Goal: Task Accomplishment & Management: Complete application form

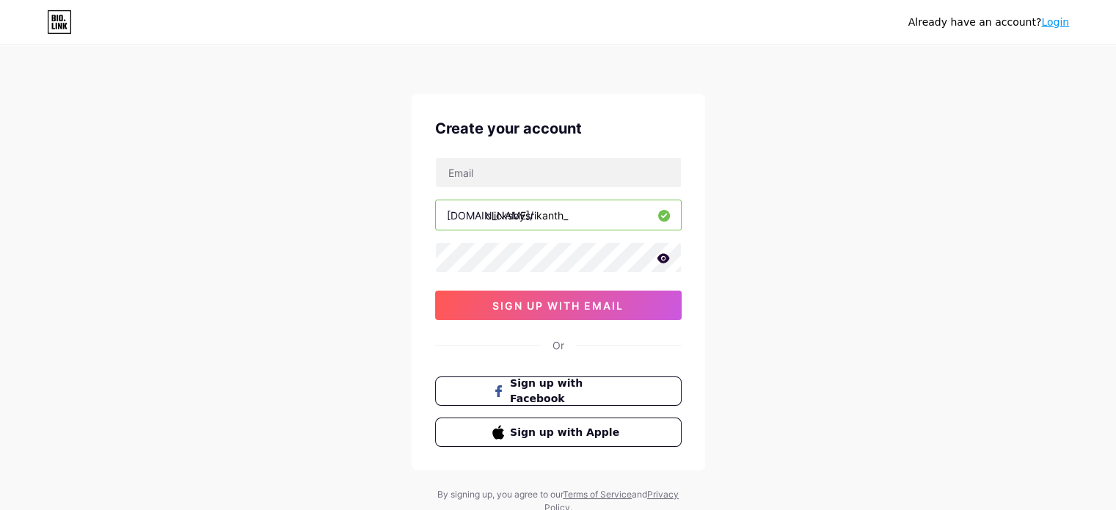
click at [667, 260] on icon at bounding box center [662, 258] width 13 height 10
click at [587, 299] on span "sign up with email" at bounding box center [557, 305] width 131 height 12
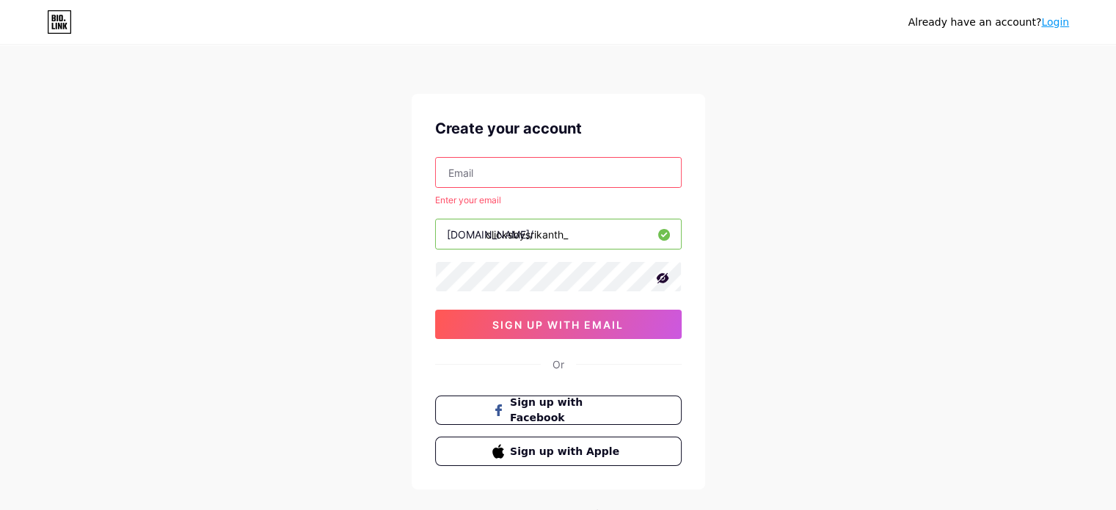
click at [579, 177] on input "text" at bounding box center [558, 172] width 245 height 29
type input "[EMAIL_ADDRESS][DOMAIN_NAME]"
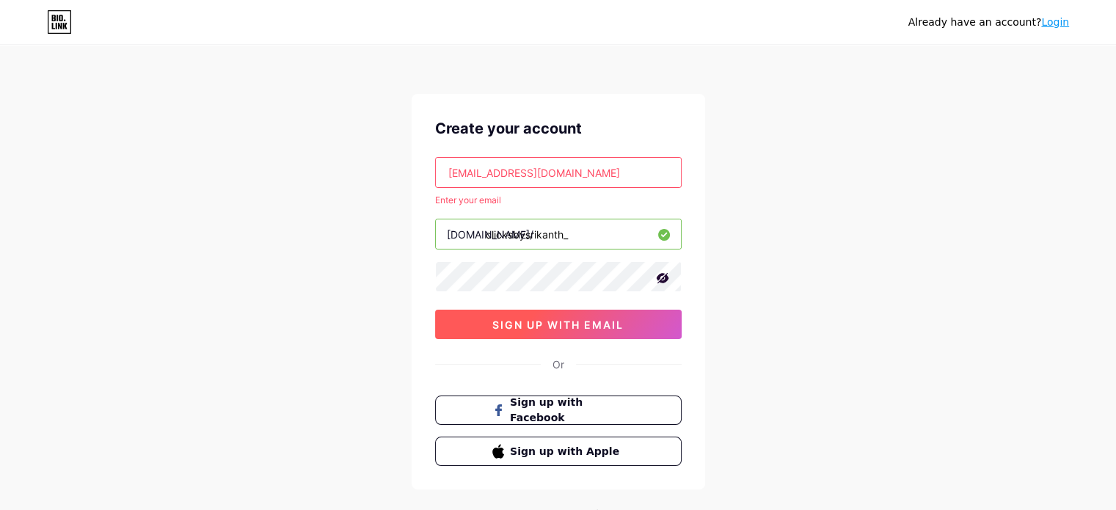
click at [555, 325] on span "sign up with email" at bounding box center [557, 324] width 131 height 12
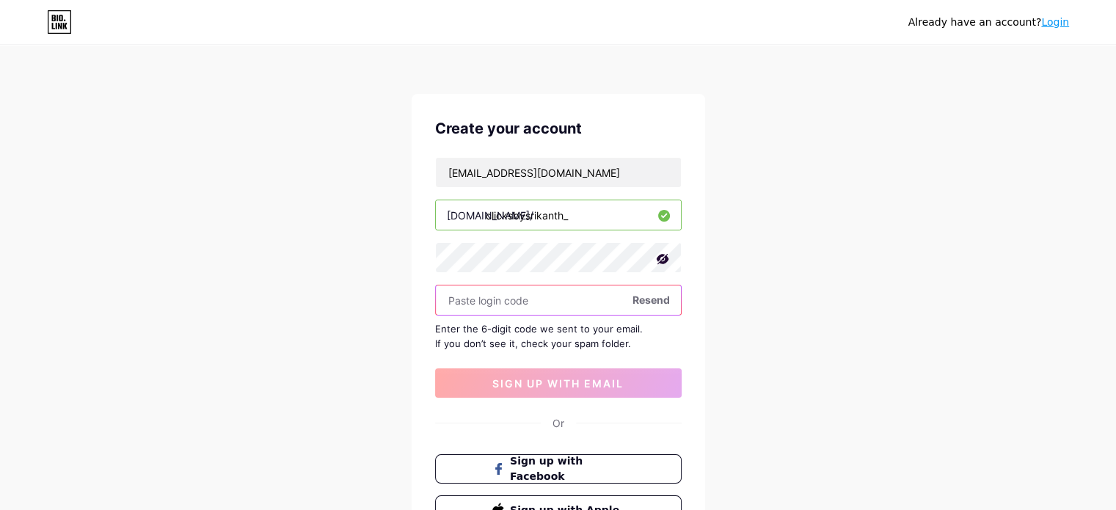
click at [475, 289] on input "text" at bounding box center [558, 299] width 245 height 29
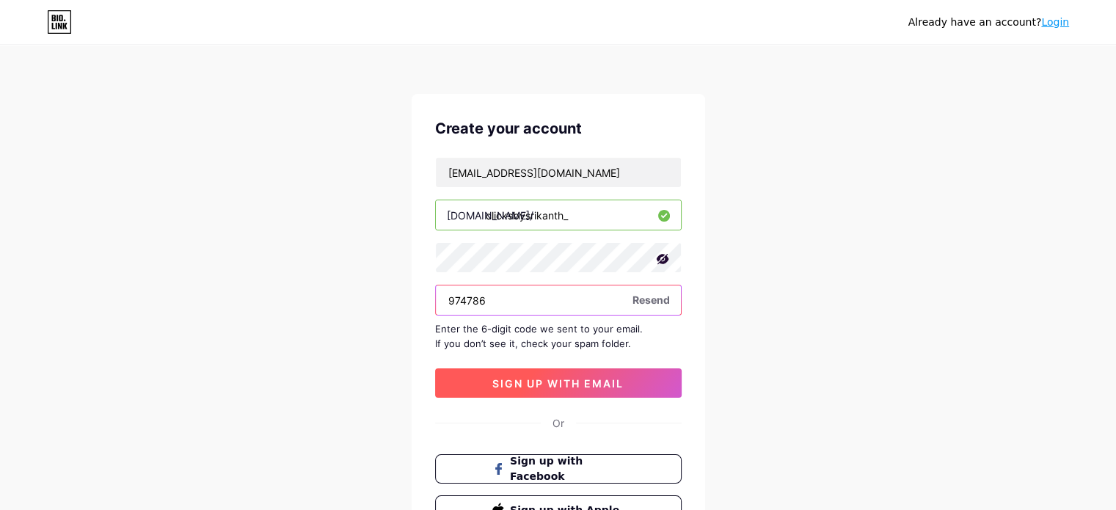
type input "974786"
click at [534, 389] on button "sign up with email" at bounding box center [558, 382] width 246 height 29
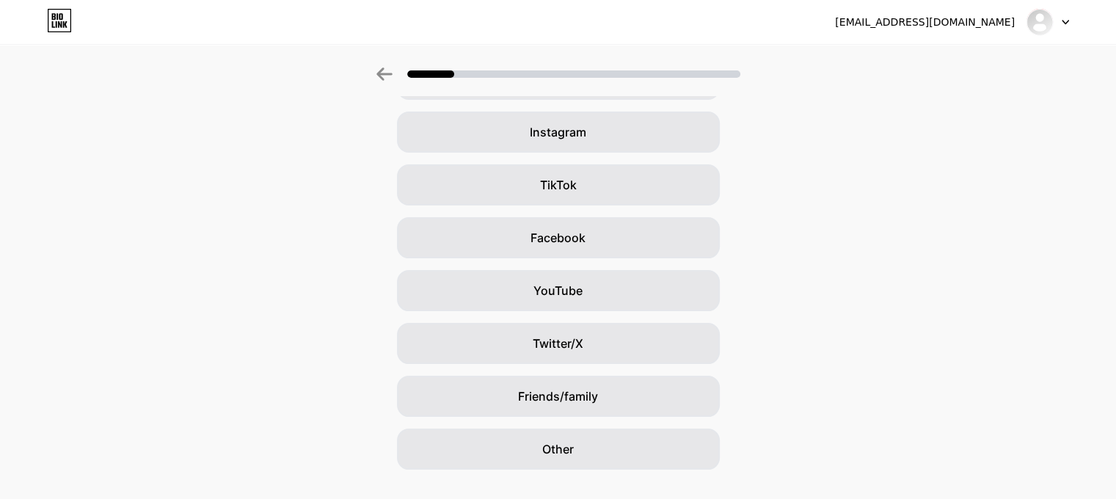
scroll to position [105, 0]
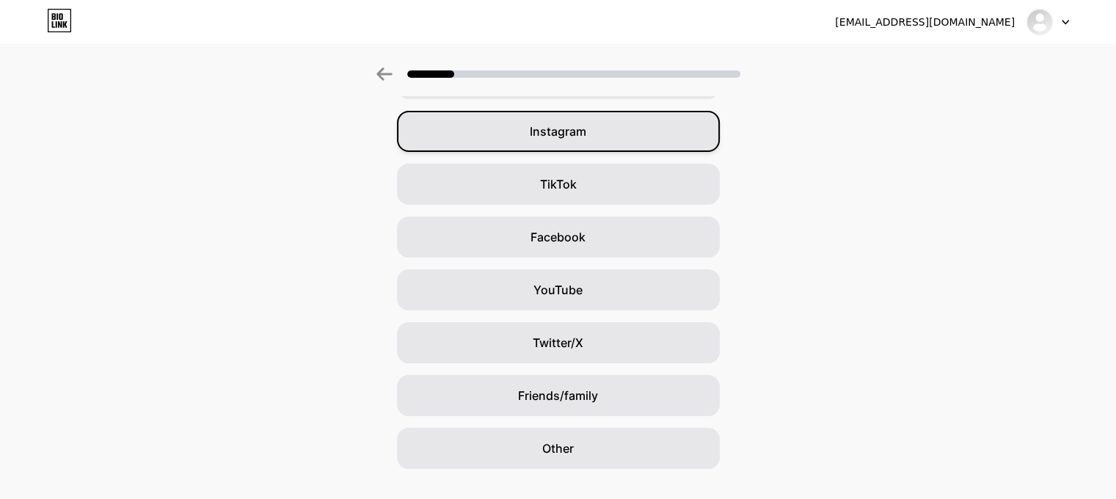
click at [659, 130] on div "Instagram" at bounding box center [558, 131] width 323 height 41
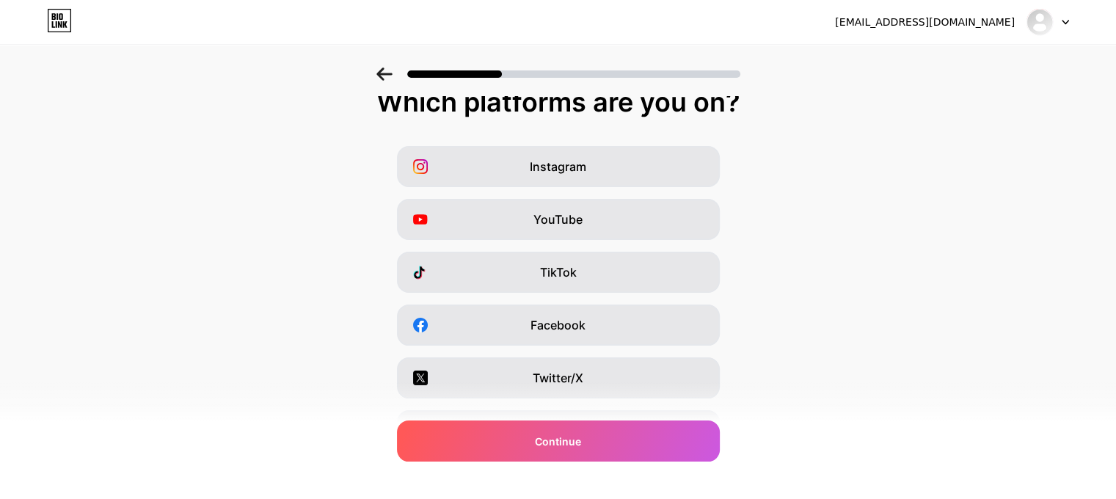
scroll to position [0, 0]
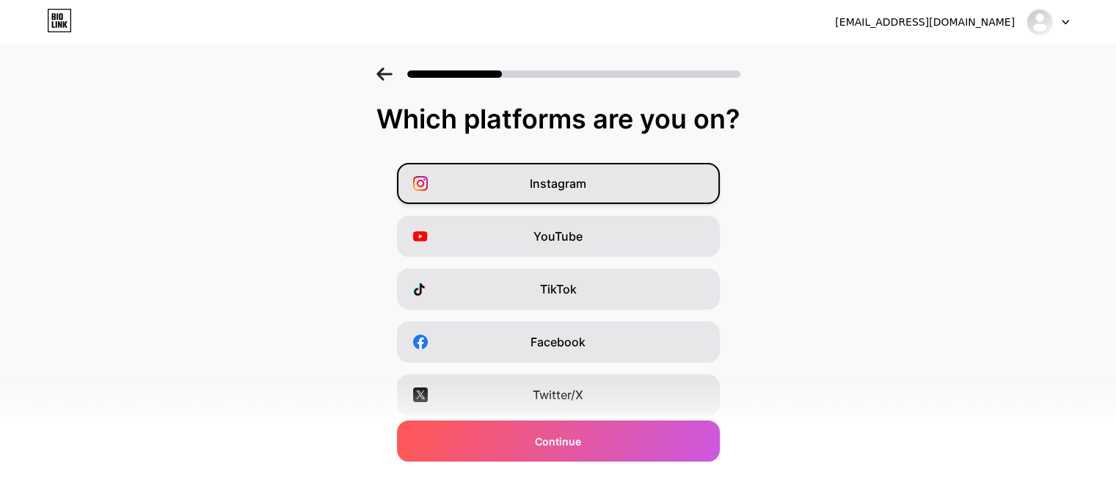
click at [571, 175] on span "Instagram" at bounding box center [558, 184] width 56 height 18
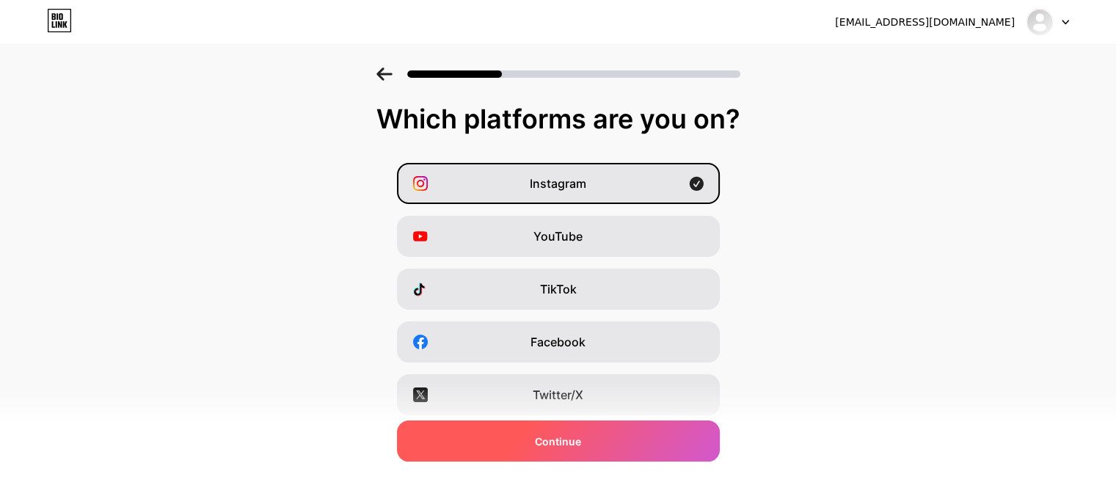
click at [549, 439] on span "Continue" at bounding box center [558, 440] width 46 height 15
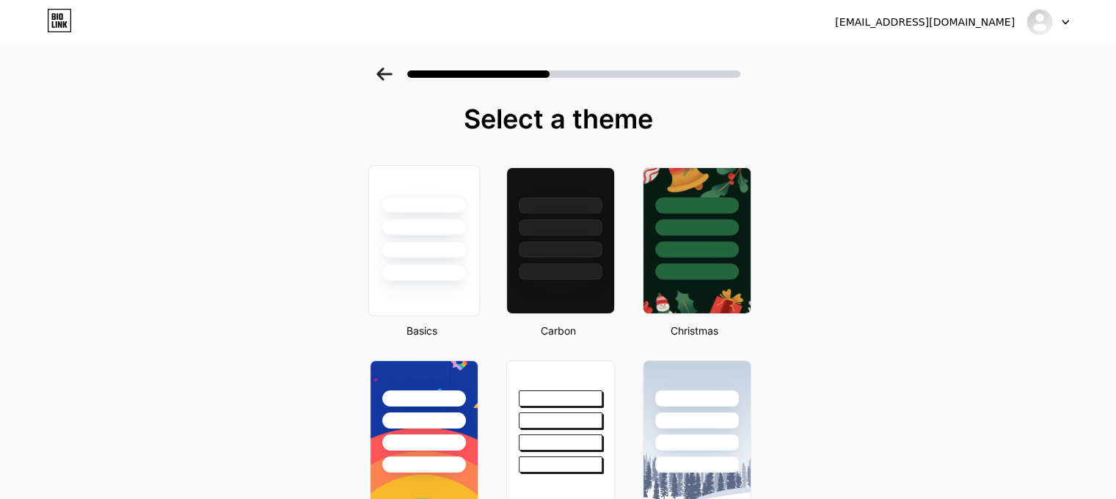
click at [468, 263] on div at bounding box center [423, 223] width 110 height 115
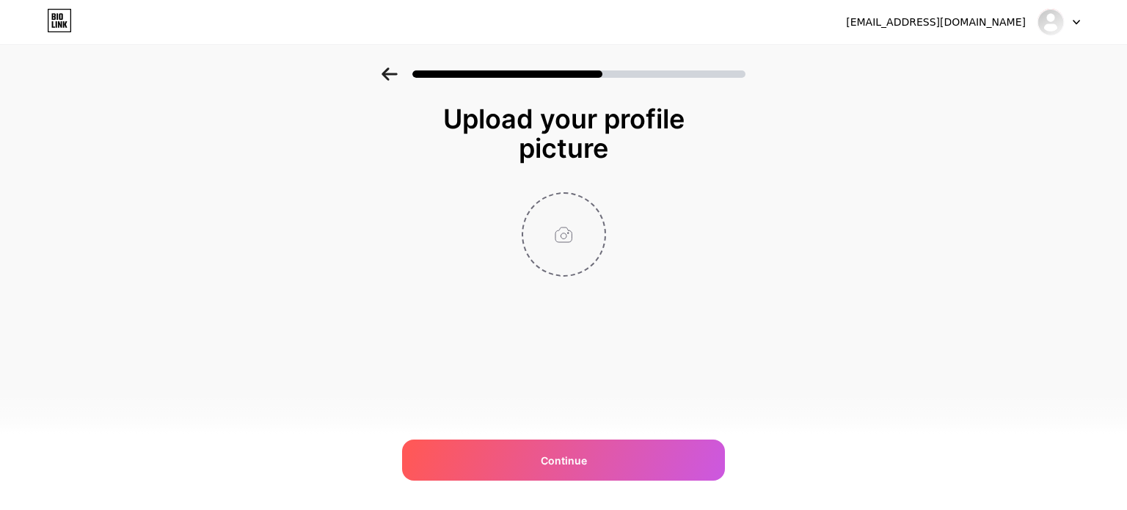
click at [572, 246] on input "file" at bounding box center [563, 234] width 81 height 81
type input "C:\fakepath\ILS06784 copy.jpg"
click at [593, 234] on img at bounding box center [564, 234] width 84 height 84
click at [563, 240] on img at bounding box center [564, 234] width 84 height 84
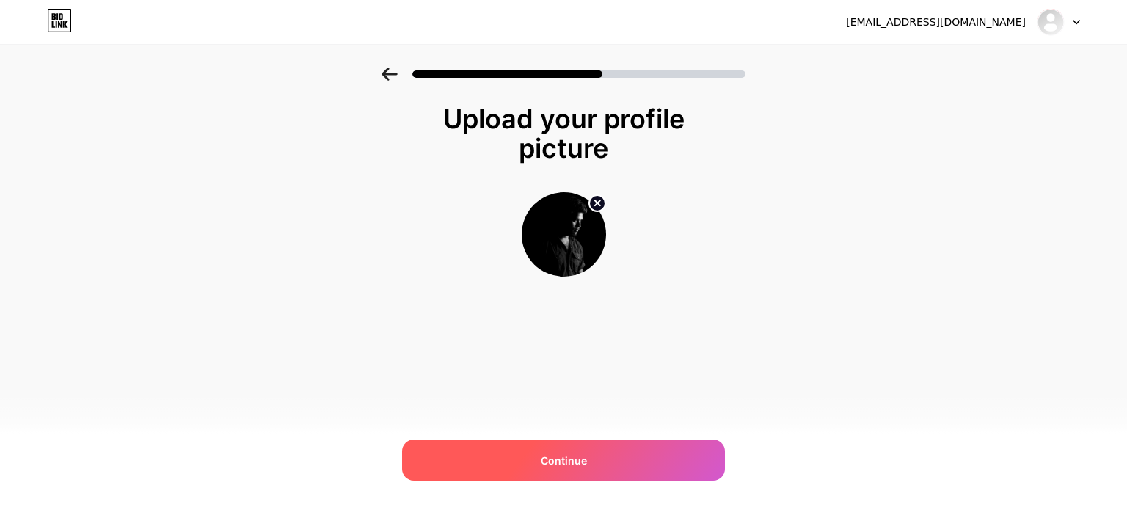
click at [558, 444] on div "Continue" at bounding box center [563, 459] width 323 height 41
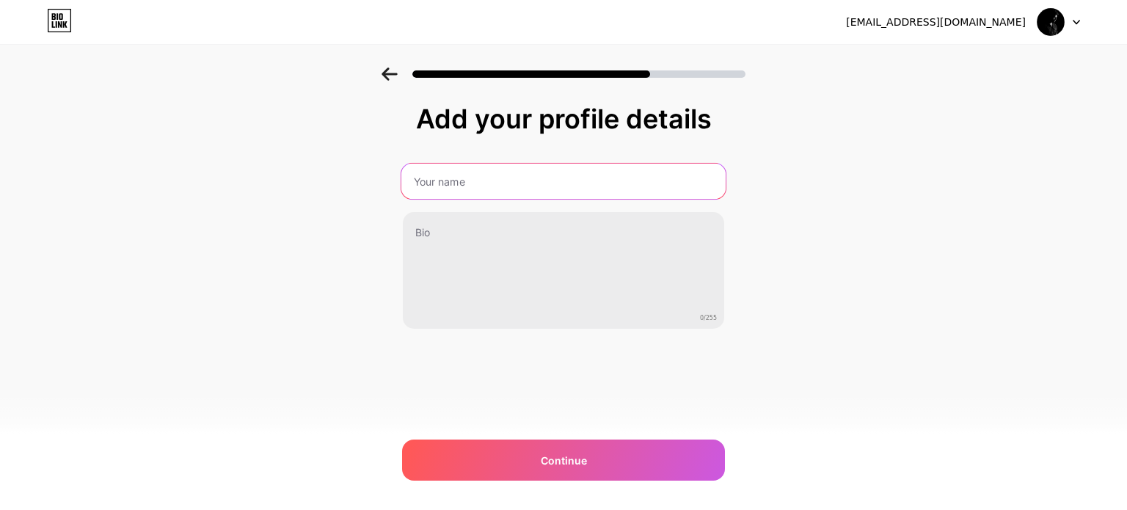
click at [546, 189] on input "text" at bounding box center [563, 181] width 324 height 35
type input "s"
type input "[PERSON_NAME] Photography"
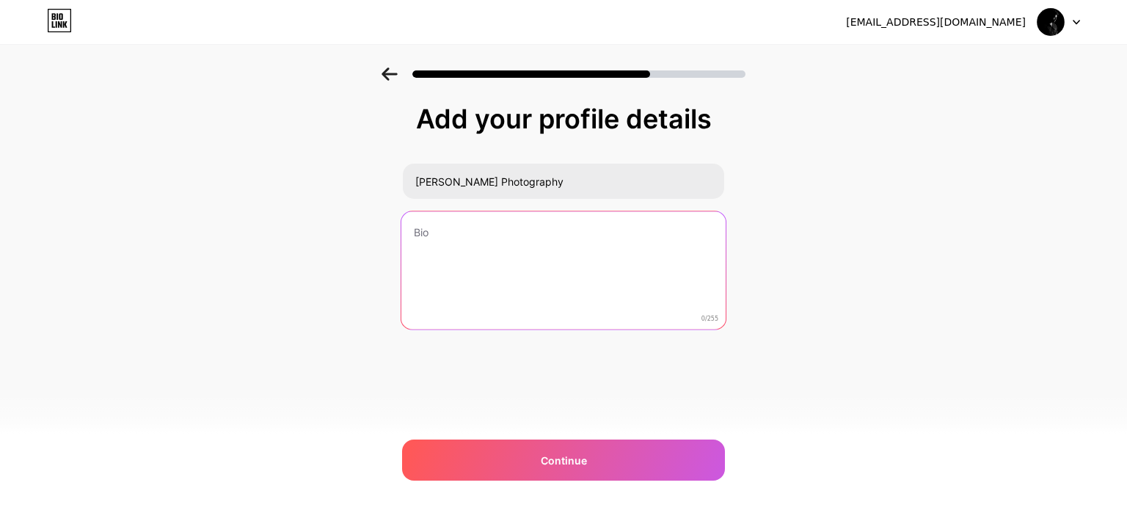
click at [497, 260] on textarea at bounding box center [563, 271] width 324 height 120
click at [457, 235] on textarea at bounding box center [563, 271] width 324 height 120
paste textarea "Capturing timeless love stories ✨ weddings | babyshoots | babyshoots 📍vizag<-->…"
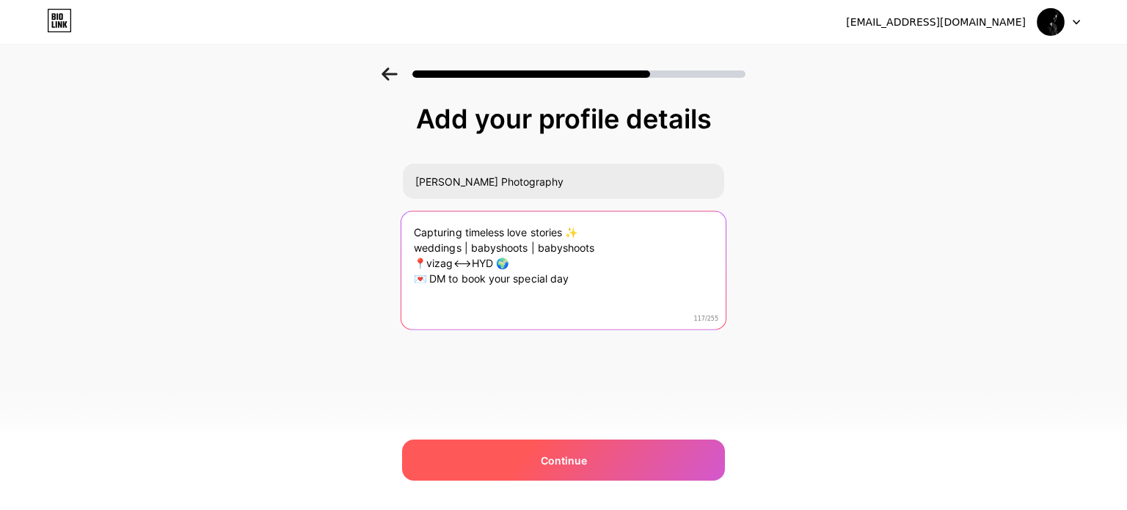
type textarea "Capturing timeless love stories ✨ weddings | babyshoots | babyshoots 📍vizag<-->…"
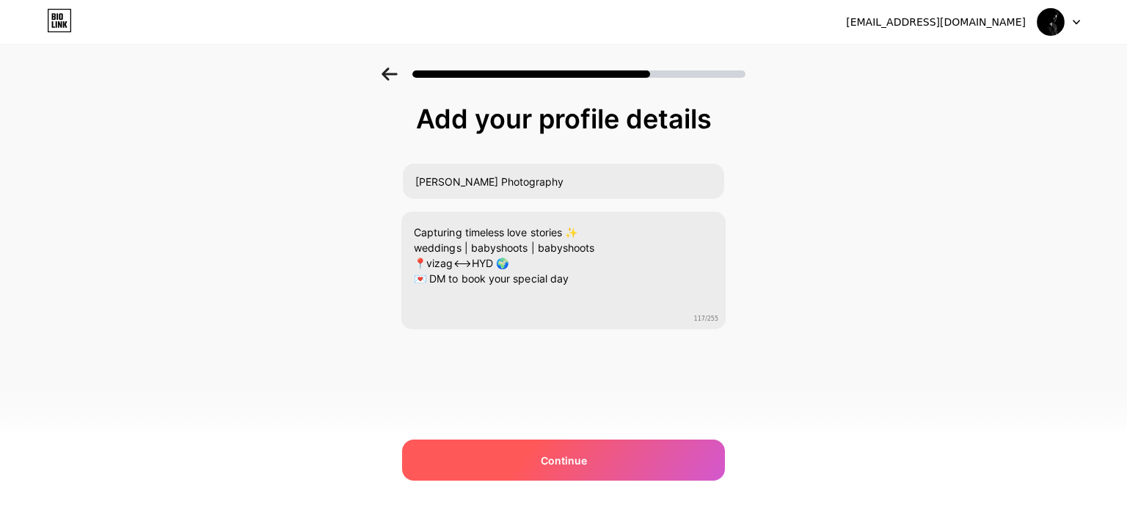
click at [538, 469] on div "Continue" at bounding box center [563, 459] width 323 height 41
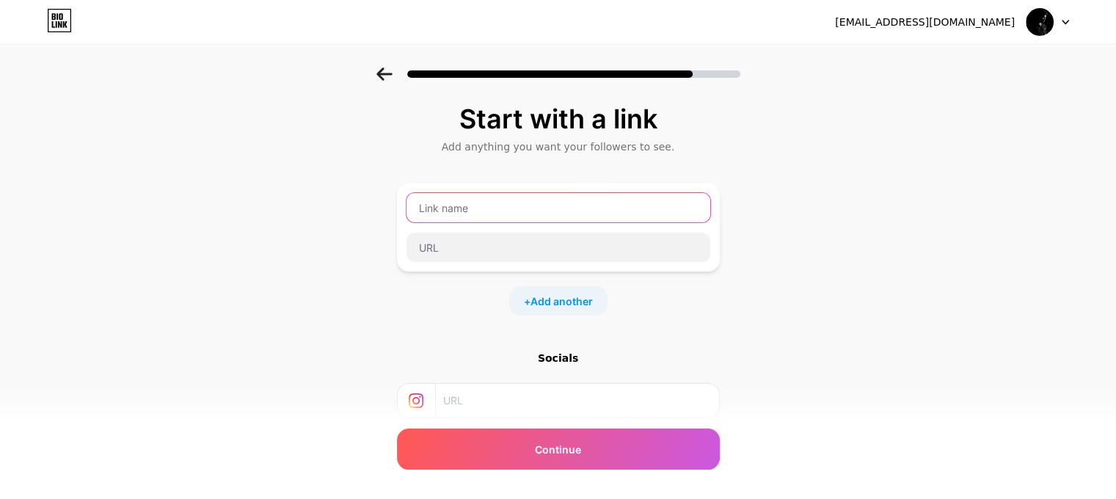
click at [480, 211] on input "text" at bounding box center [558, 207] width 304 height 29
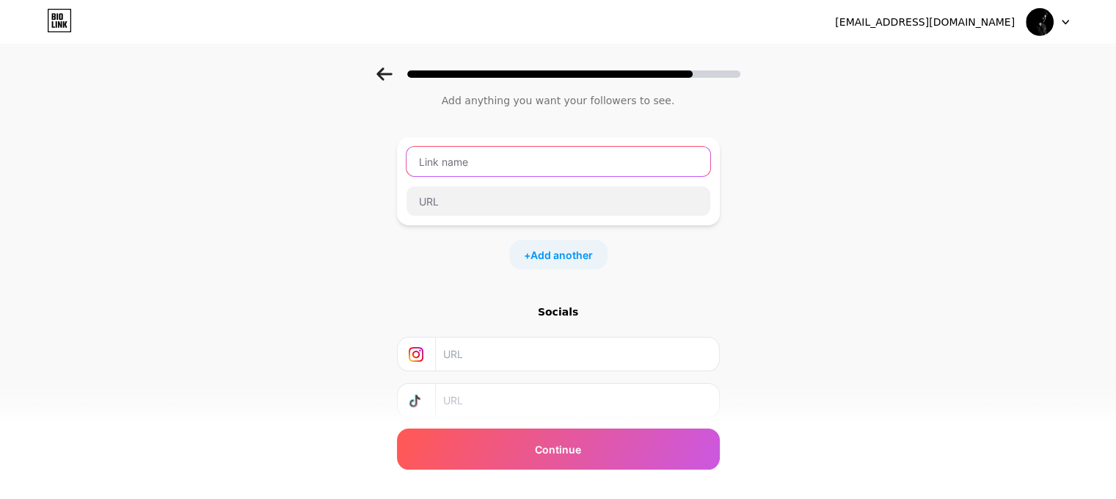
scroll to position [141, 0]
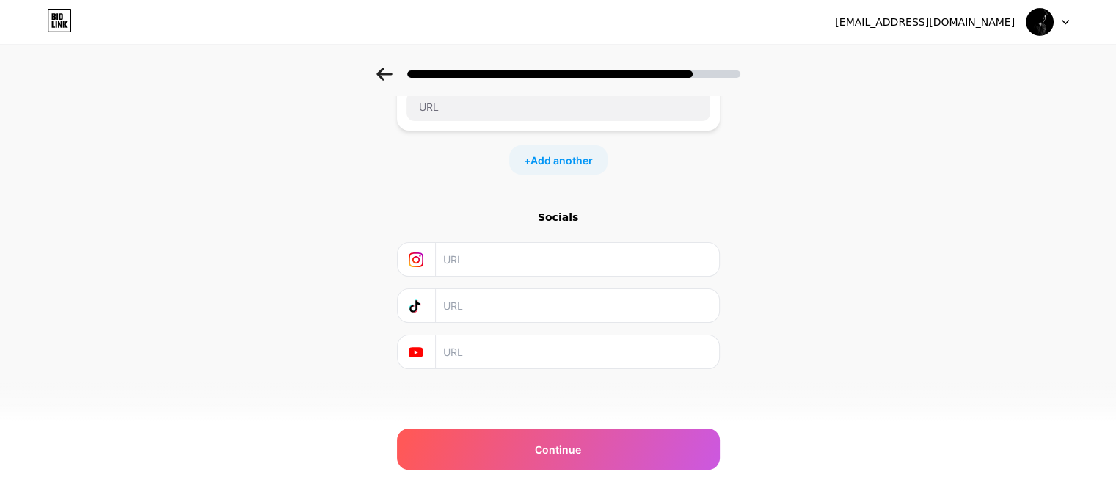
click at [487, 250] on input "text" at bounding box center [576, 259] width 266 height 33
paste input "[URL][DOMAIN_NAME]"
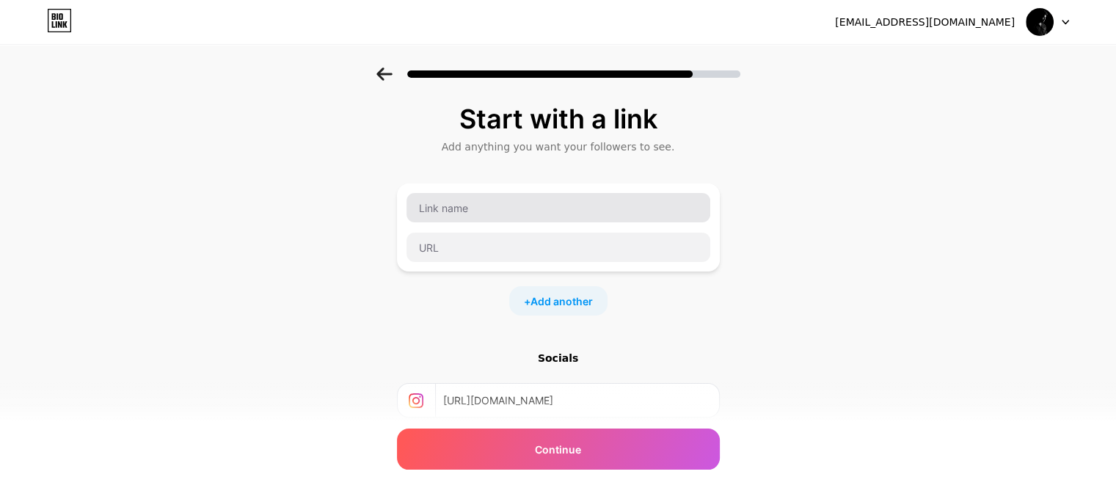
type input "[URL][DOMAIN_NAME]"
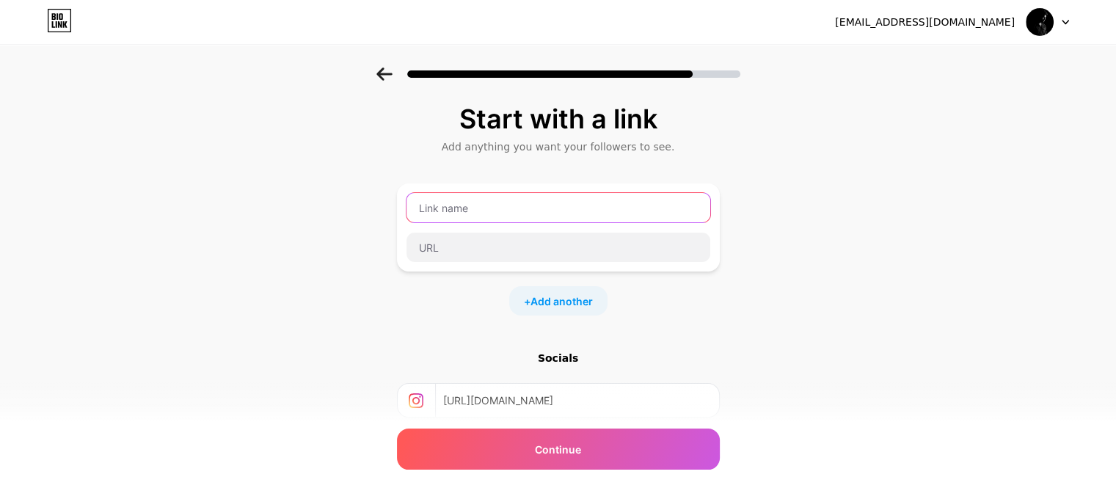
click at [474, 219] on input "text" at bounding box center [558, 207] width 304 height 29
click at [455, 210] on input "text" at bounding box center [558, 207] width 304 height 29
type input "Candid Photos"
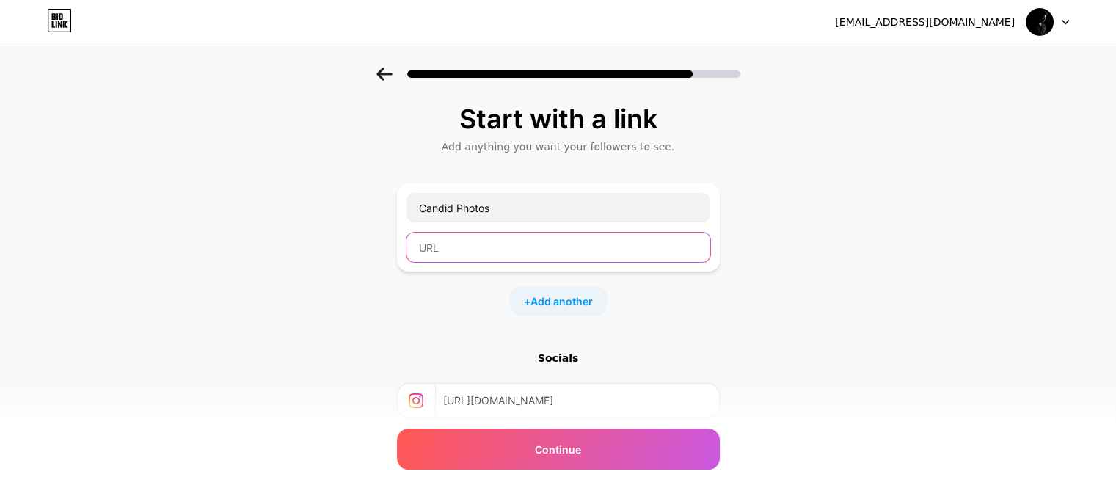
click at [458, 254] on input "text" at bounding box center [558, 247] width 304 height 29
paste input "[URL][DOMAIN_NAME]"
type input "[URL][DOMAIN_NAME]"
click at [577, 304] on span "Add another" at bounding box center [561, 300] width 62 height 15
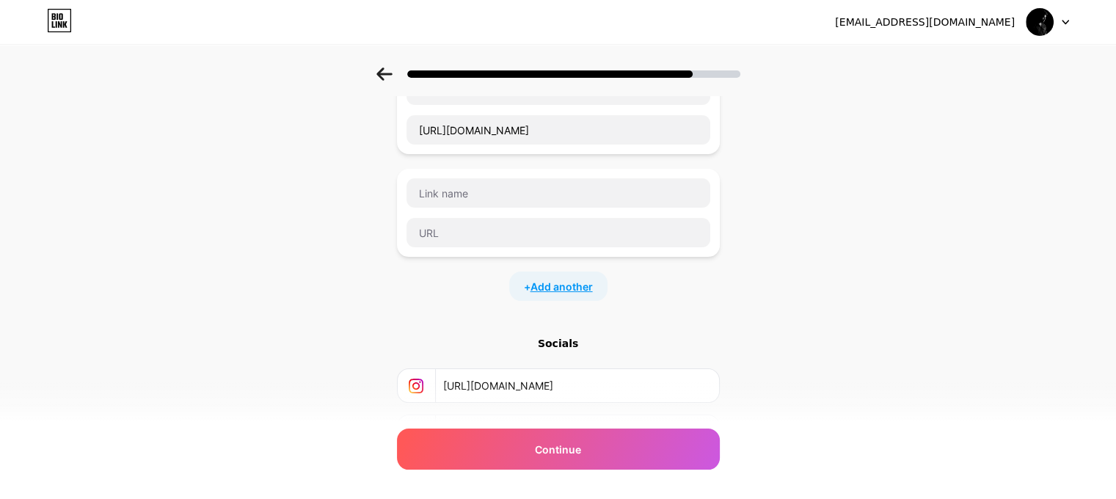
scroll to position [120, 0]
click at [477, 186] on input "text" at bounding box center [558, 190] width 304 height 29
click at [510, 197] on input "text" at bounding box center [558, 190] width 304 height 29
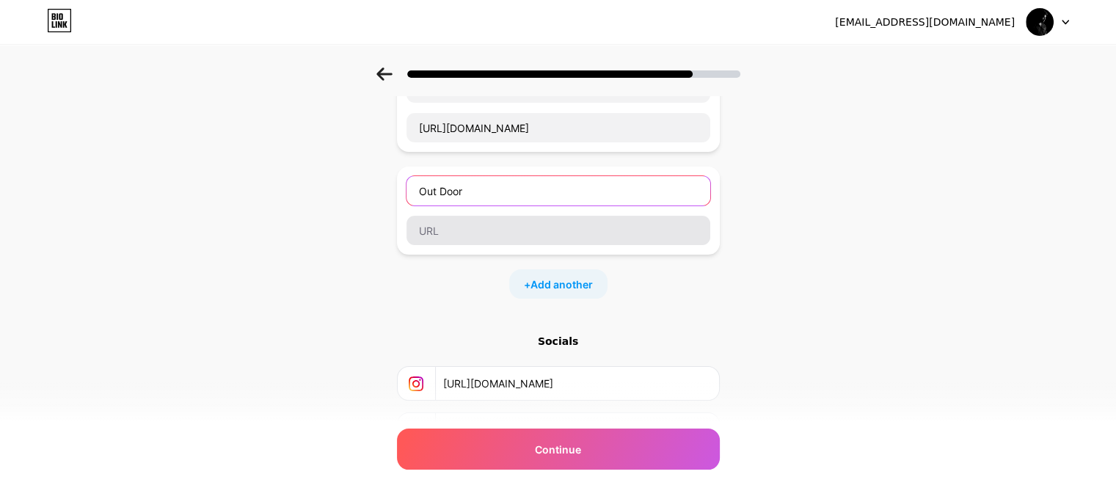
type input "Out Door"
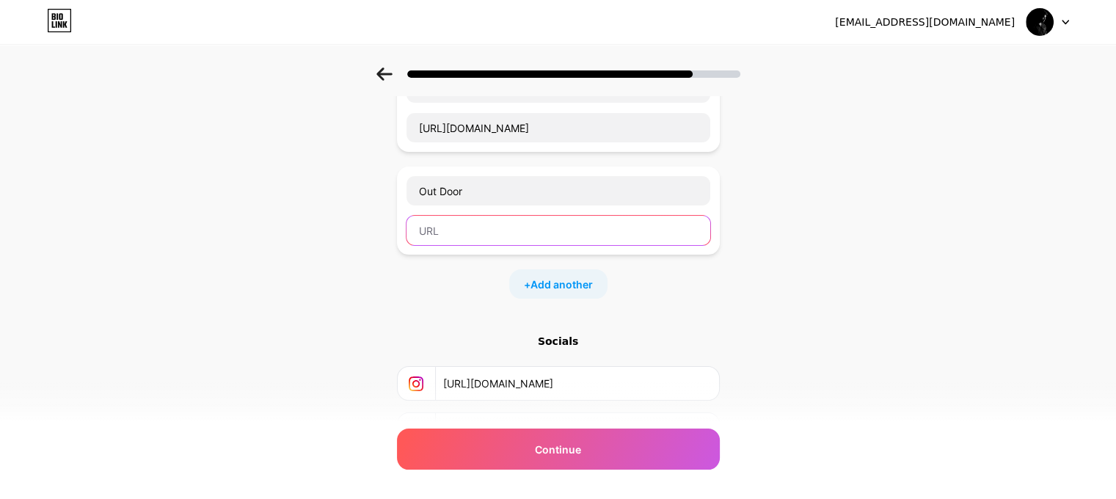
click at [514, 222] on input "text" at bounding box center [558, 230] width 304 height 29
click at [452, 234] on input "text" at bounding box center [558, 230] width 304 height 29
paste input "[URL][DOMAIN_NAME]"
type input "[URL][DOMAIN_NAME]"
click at [534, 277] on div "+ Add another" at bounding box center [558, 283] width 98 height 29
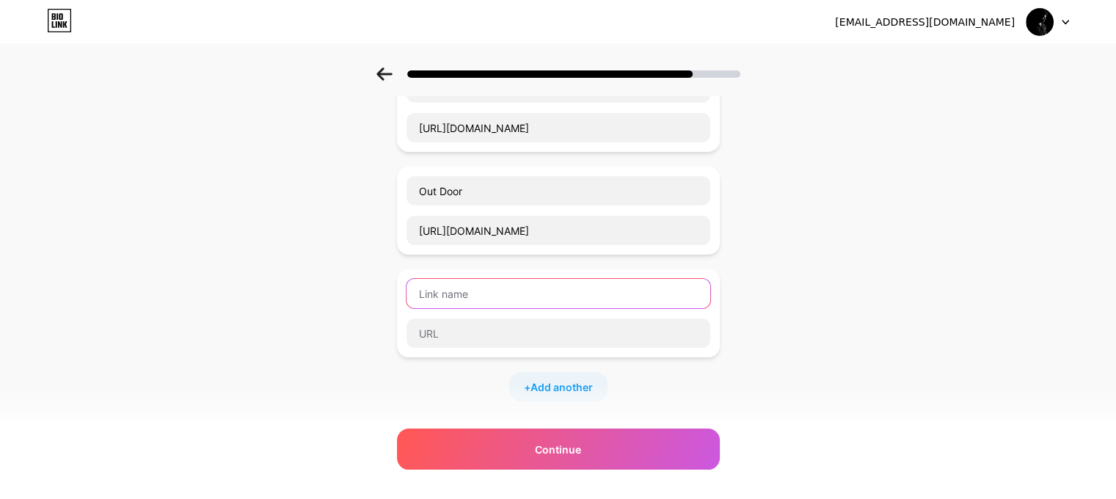
click at [486, 286] on input "text" at bounding box center [558, 293] width 304 height 29
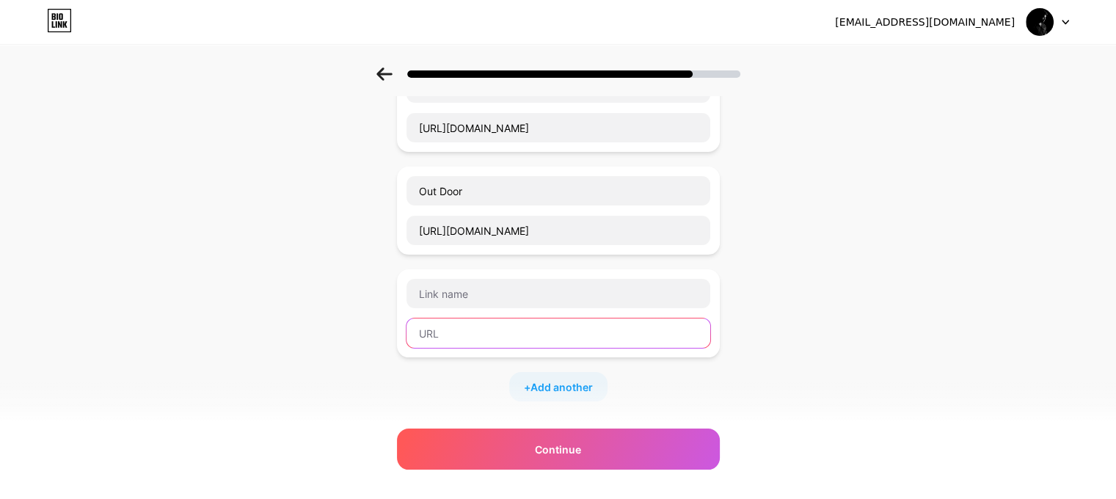
click at [434, 334] on input "text" at bounding box center [558, 332] width 304 height 29
paste input "[URL][DOMAIN_NAME]"
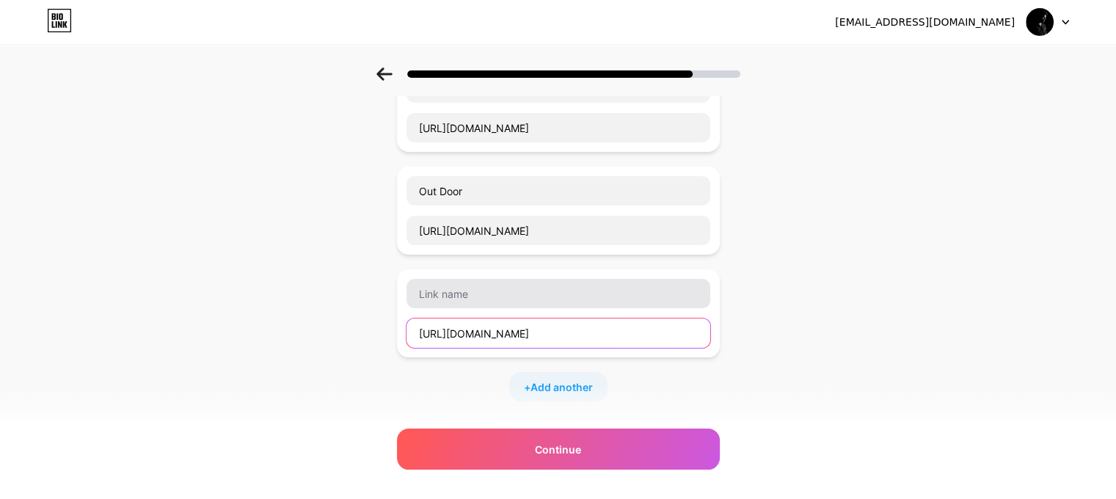
type input "[URL][DOMAIN_NAME]"
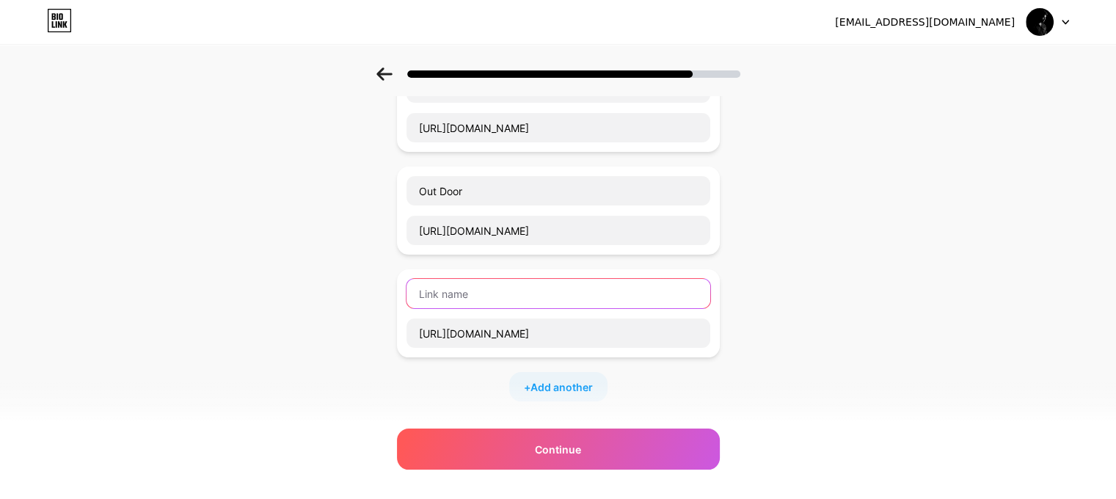
scroll to position [0, 0]
click at [466, 292] on input "text" at bounding box center [558, 293] width 304 height 29
type input "albums"
click at [540, 381] on span "Add another" at bounding box center [561, 386] width 62 height 15
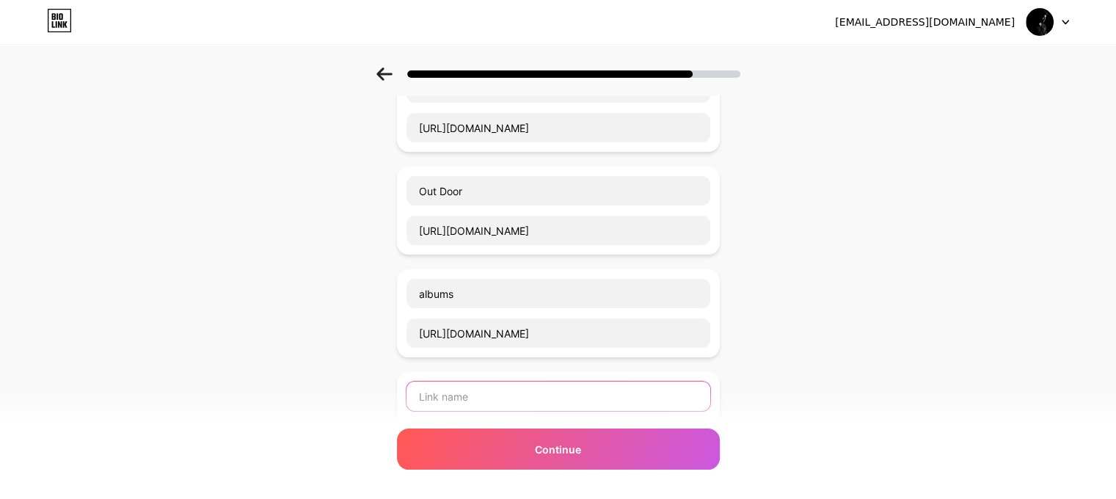
click at [451, 407] on input "text" at bounding box center [558, 395] width 304 height 29
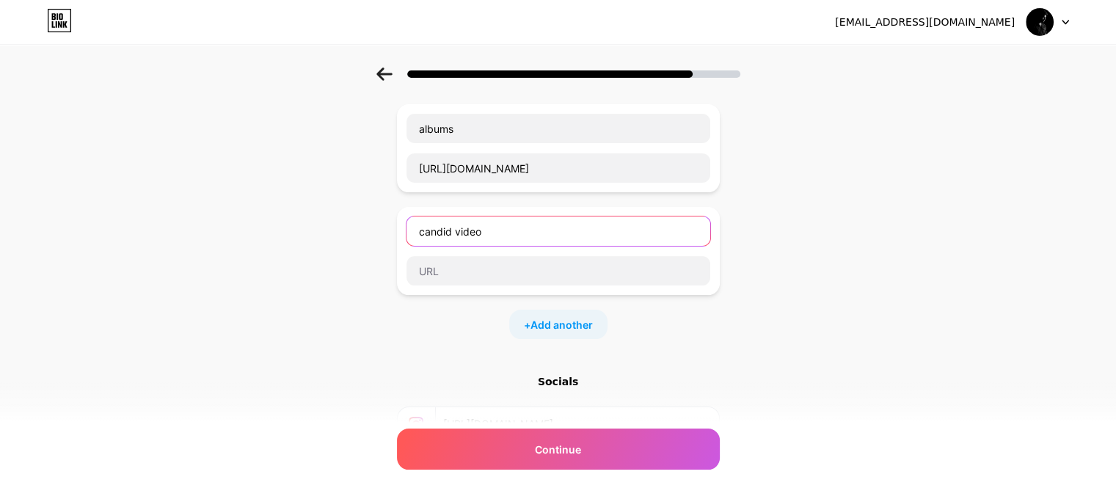
scroll to position [286, 0]
type input "candid video"
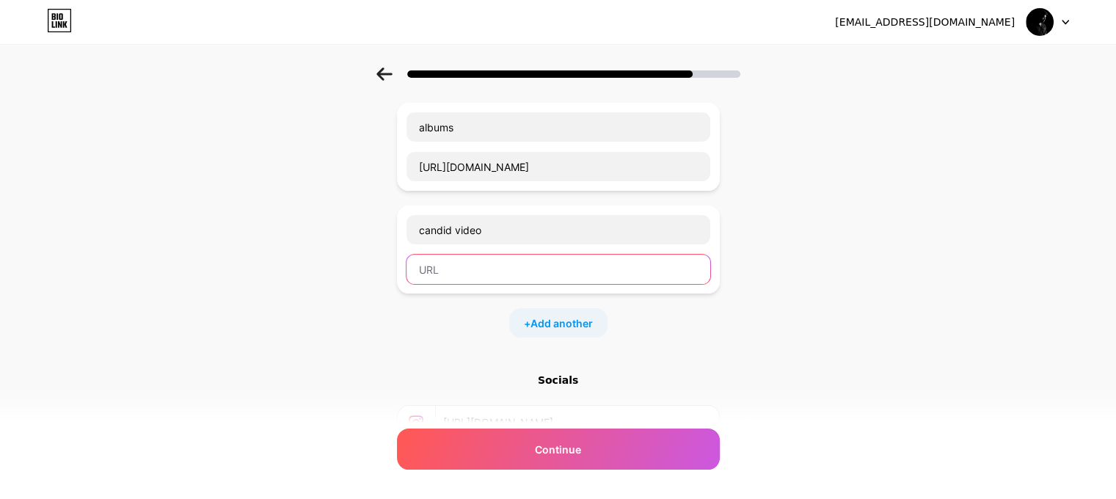
click at [455, 266] on input "text" at bounding box center [558, 269] width 304 height 29
paste input "[URL][DOMAIN_NAME]"
type input "[URL][DOMAIN_NAME]"
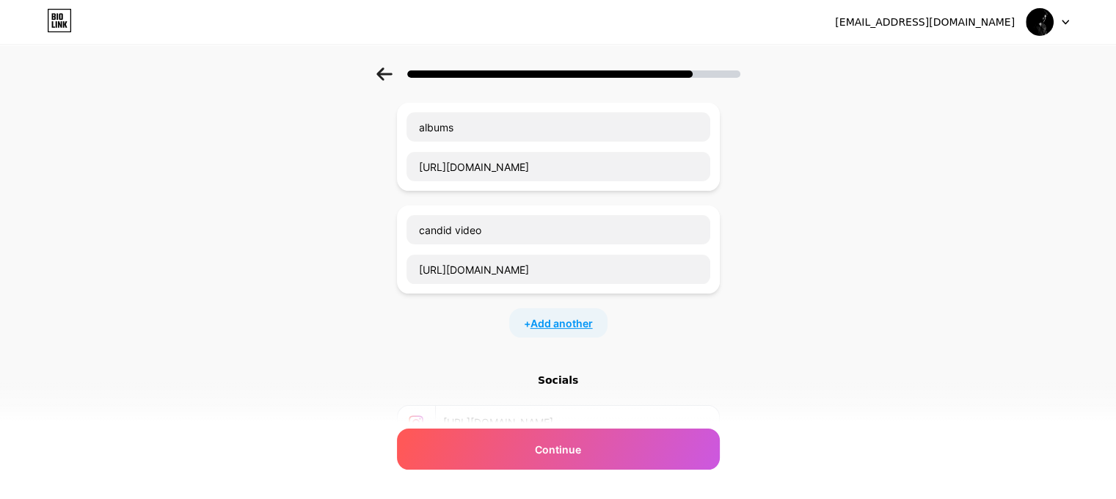
click at [576, 321] on span "Add another" at bounding box center [561, 322] width 62 height 15
click at [449, 328] on input "text" at bounding box center [558, 332] width 304 height 29
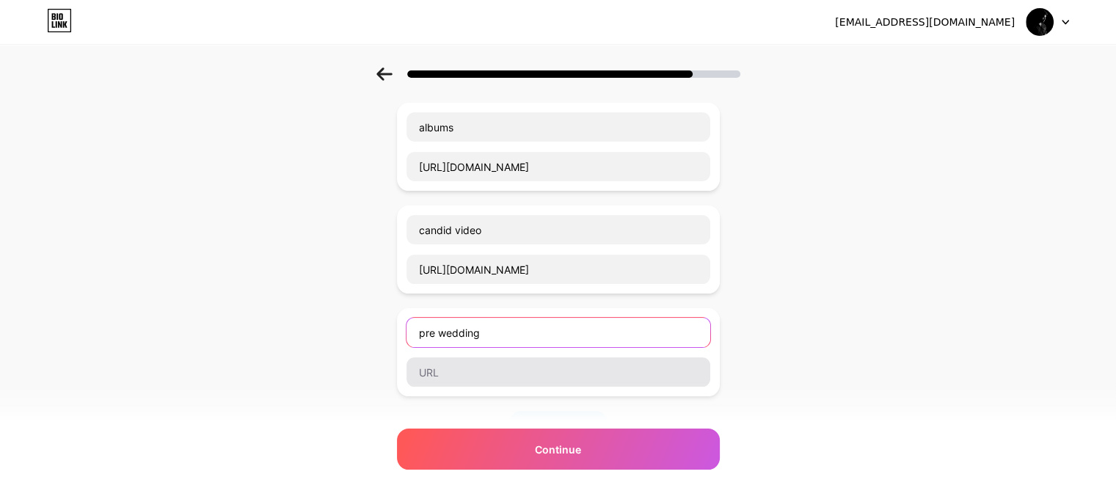
type input "pre wedding"
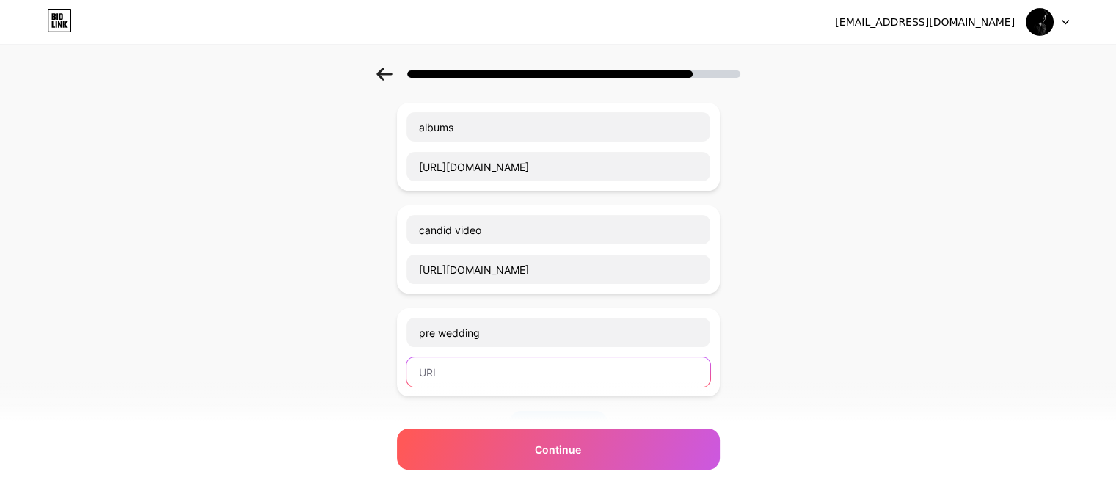
click at [466, 363] on input "text" at bounding box center [558, 371] width 304 height 29
paste input "[URL][DOMAIN_NAME]"
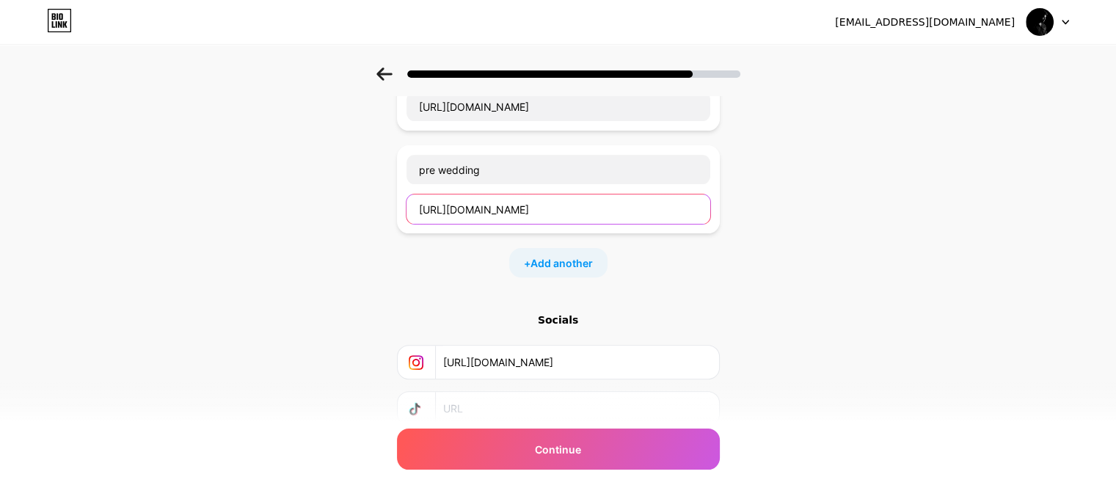
scroll to position [449, 0]
type input "[URL][DOMAIN_NAME]"
click at [576, 257] on span "Add another" at bounding box center [561, 262] width 62 height 15
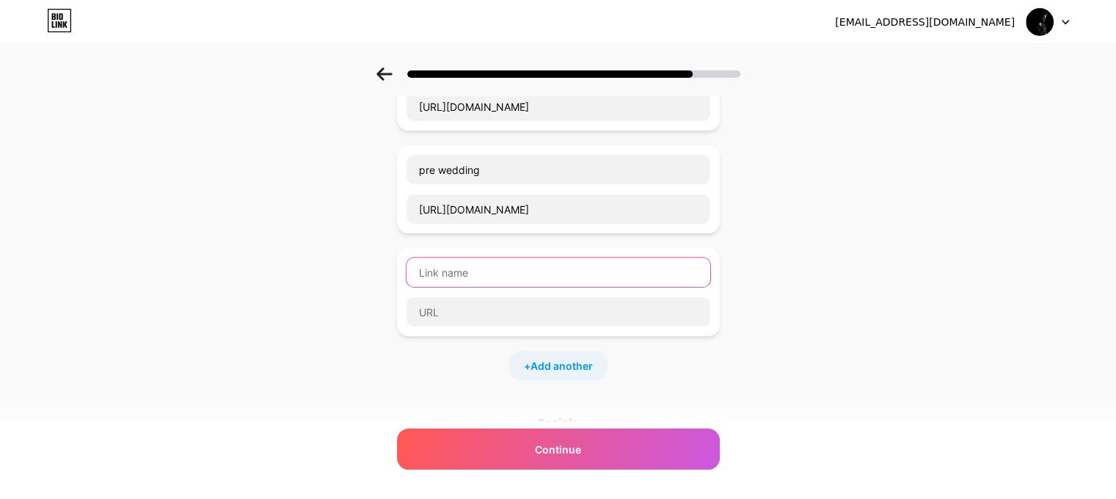
click at [491, 266] on input "text" at bounding box center [558, 271] width 304 height 29
type input "whatsapp"
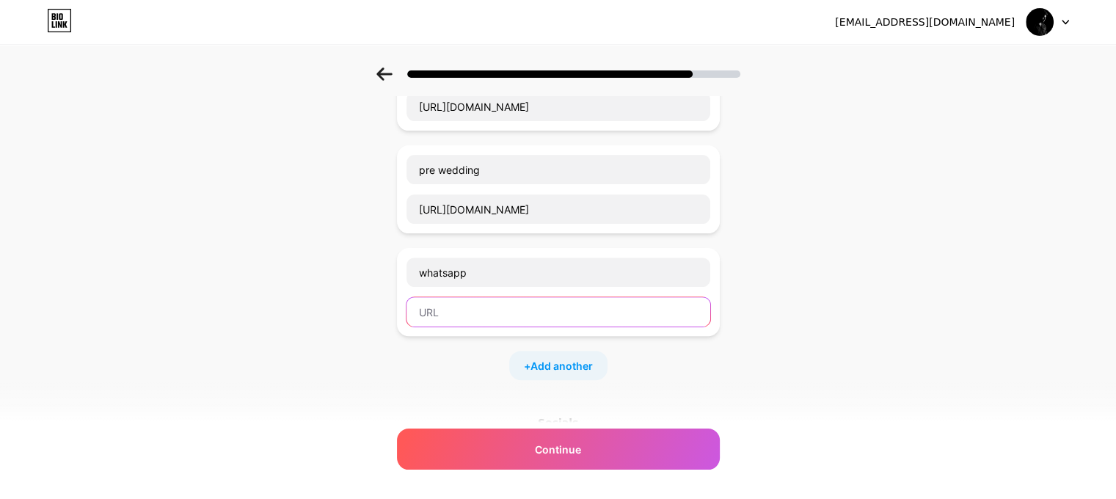
click at [490, 310] on input "text" at bounding box center [558, 311] width 304 height 29
click at [466, 304] on input "text" at bounding box center [558, 311] width 304 height 29
click at [466, 307] on input "text" at bounding box center [558, 311] width 304 height 29
paste input "[URL][DOMAIN_NAME]<number>"
drag, startPoint x: 497, startPoint y: 310, endPoint x: 550, endPoint y: 310, distance: 52.8
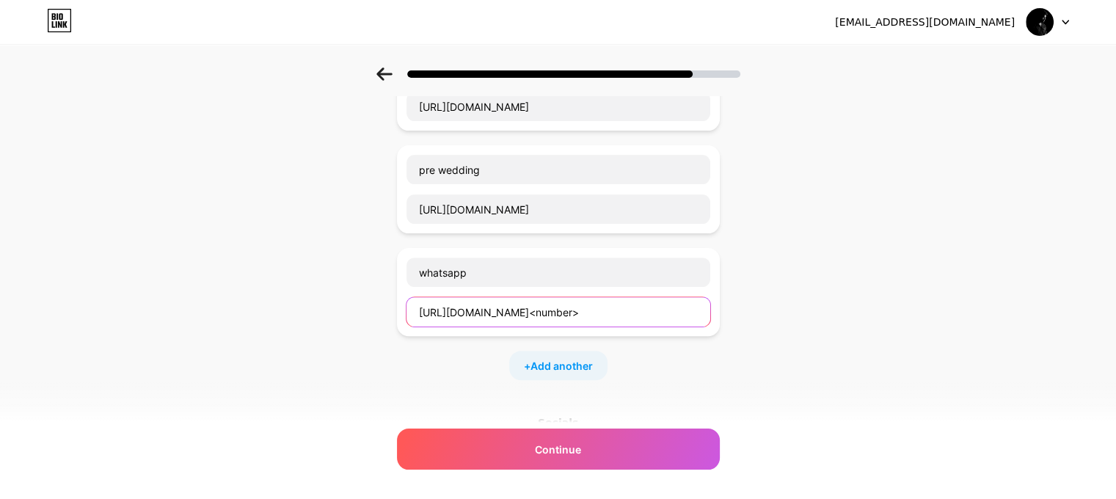
click at [550, 310] on input "[URL][DOMAIN_NAME]<number>" at bounding box center [558, 311] width 304 height 29
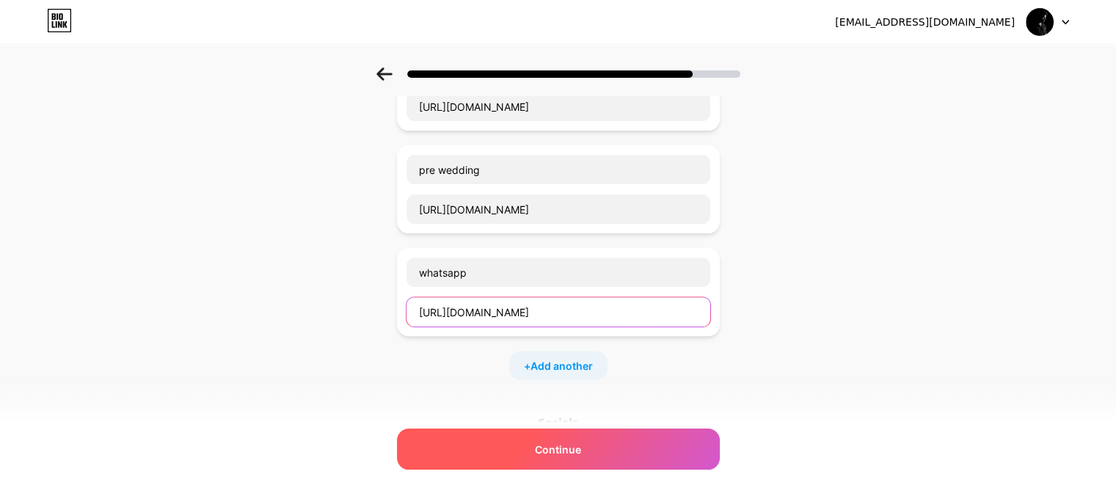
type input "[URL][DOMAIN_NAME]"
click at [589, 444] on div "Continue" at bounding box center [558, 448] width 323 height 41
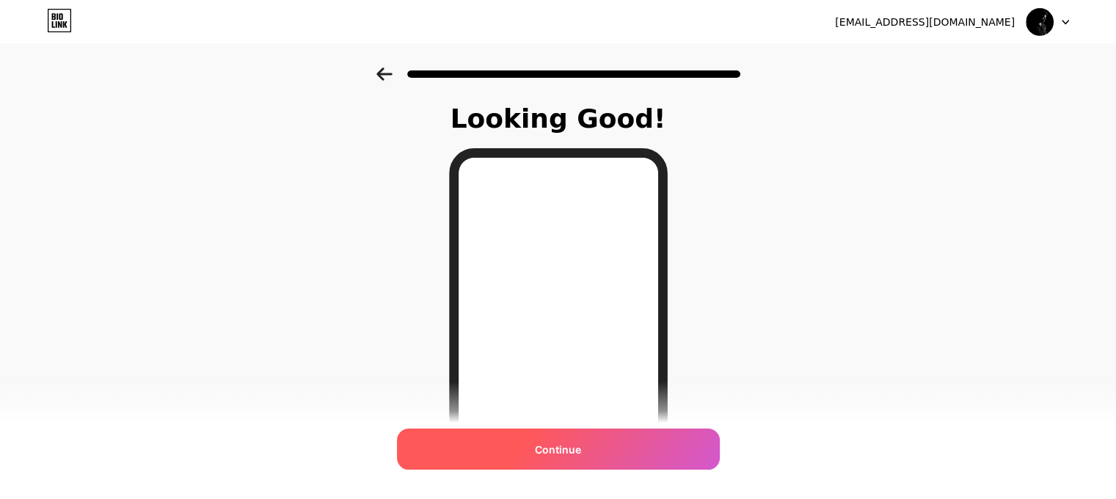
click at [567, 445] on span "Continue" at bounding box center [558, 449] width 46 height 15
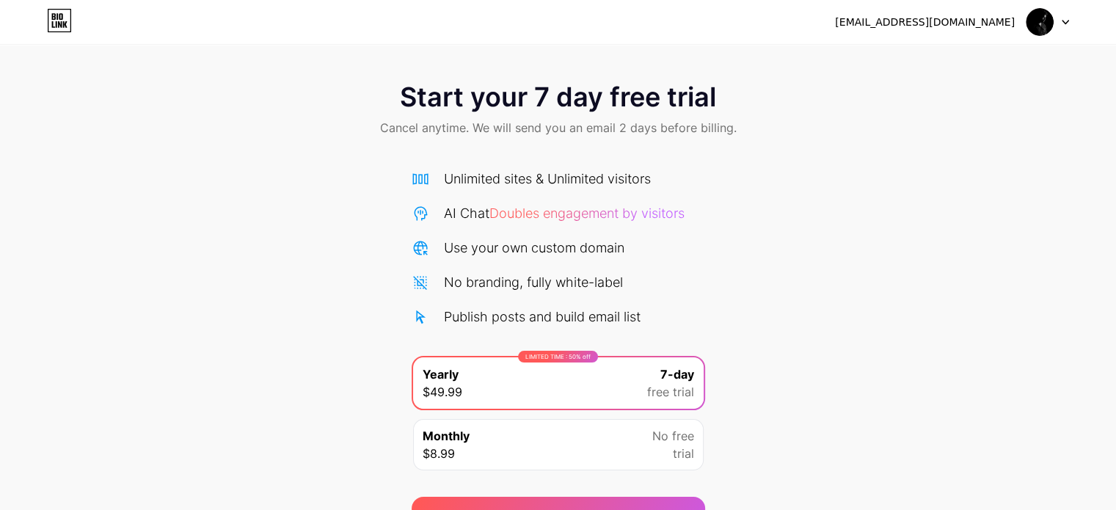
scroll to position [79, 0]
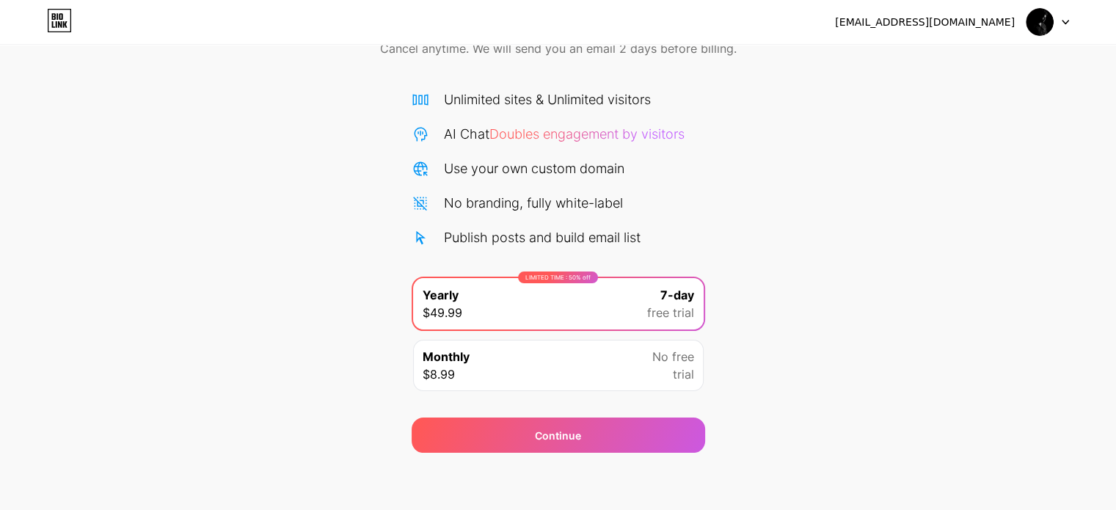
click at [652, 379] on div "No free trial" at bounding box center [673, 365] width 42 height 35
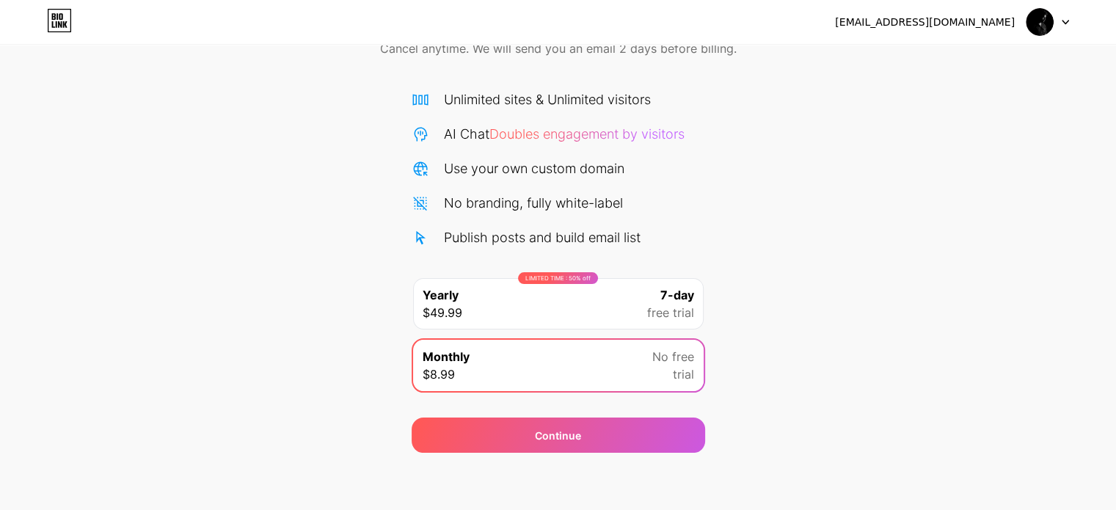
click at [830, 251] on div "Start your 7 day free trial Cancel anytime. We will send you an email 2 days be…" at bounding box center [558, 220] width 1116 height 464
click at [618, 296] on div "LIMITED TIME : 50% off Yearly $49.99 7-day free trial" at bounding box center [558, 303] width 290 height 51
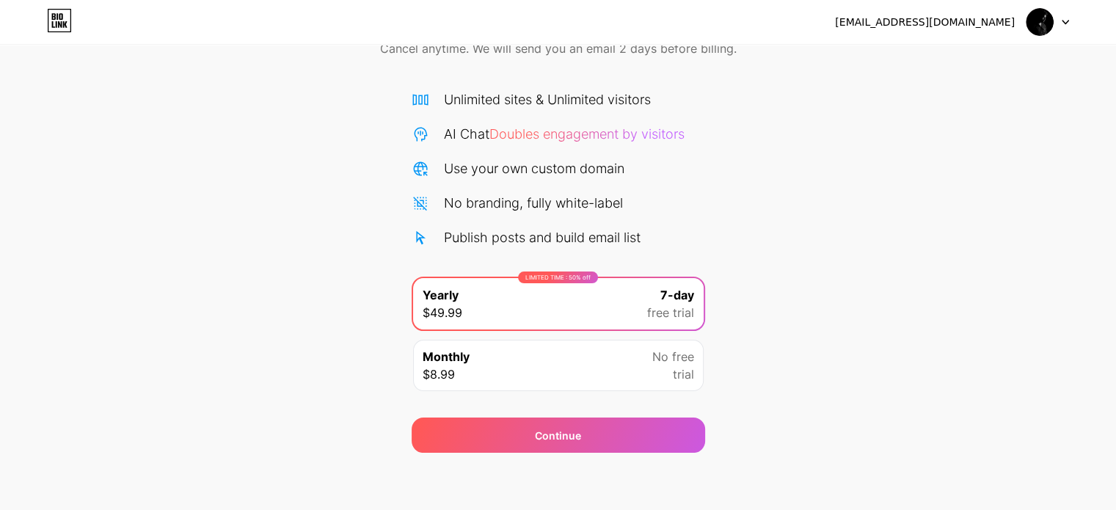
click at [633, 356] on div "Monthly $8.99 No free trial" at bounding box center [558, 365] width 290 height 51
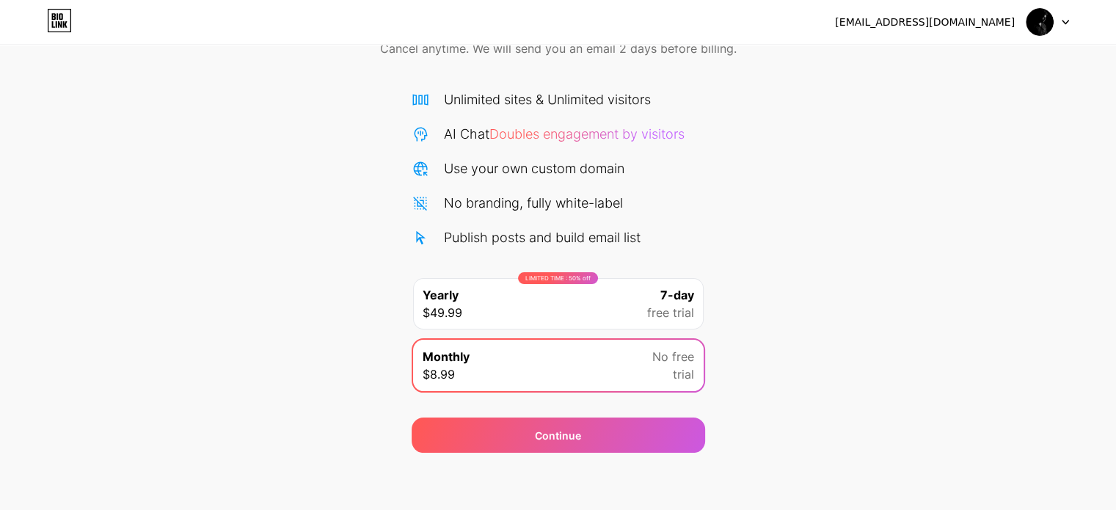
scroll to position [0, 0]
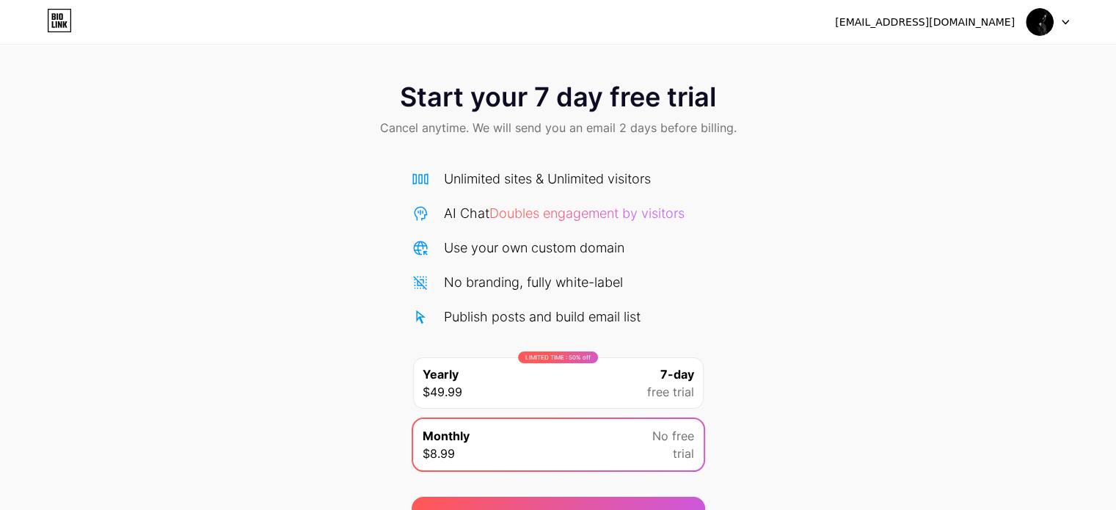
click at [775, 52] on div "Start your 7 day free trial Cancel anytime. We will send you an email 2 days be…" at bounding box center [558, 266] width 1116 height 532
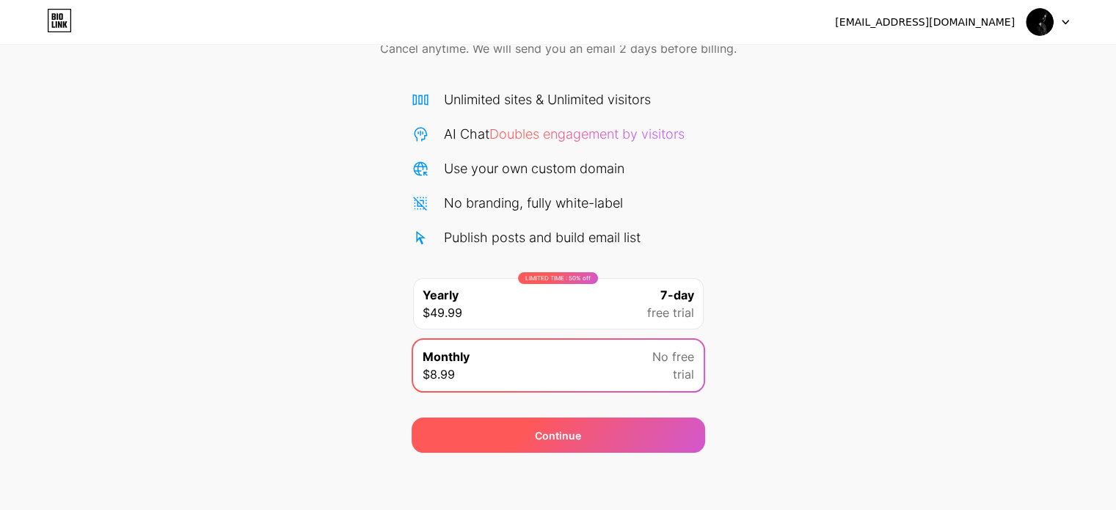
click at [575, 436] on span "Continue" at bounding box center [558, 435] width 46 height 15
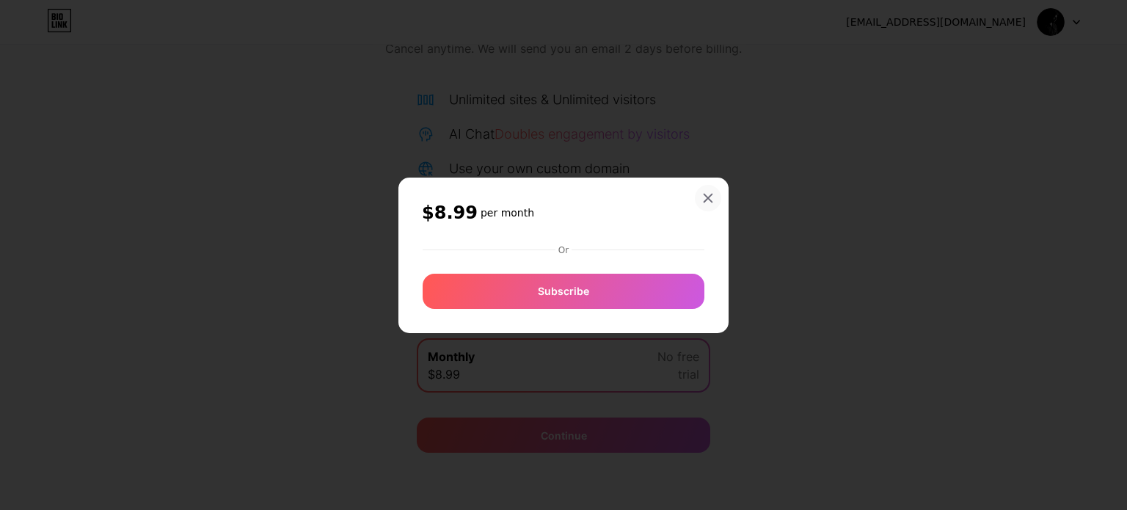
click at [709, 198] on icon at bounding box center [708, 198] width 8 height 8
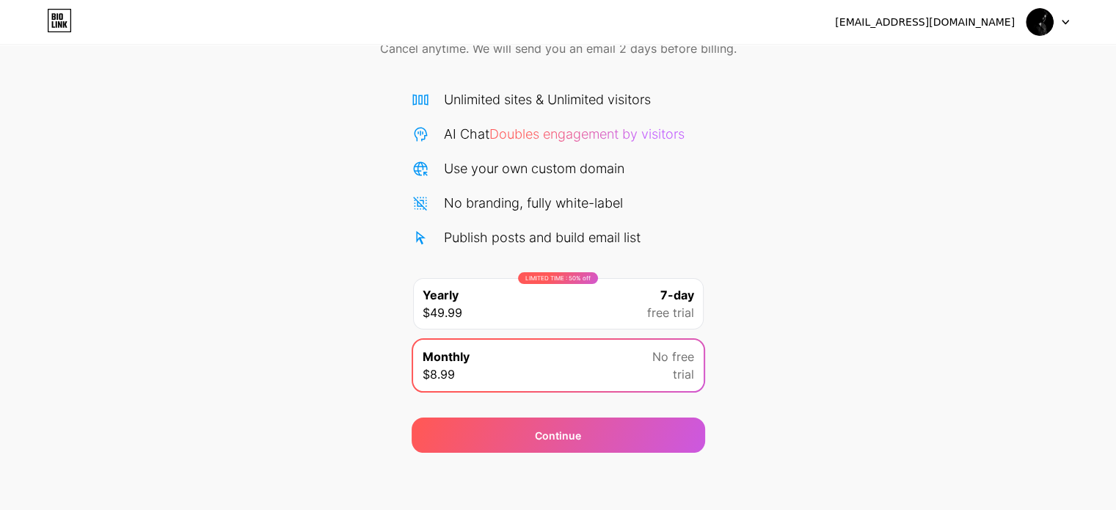
scroll to position [0, 0]
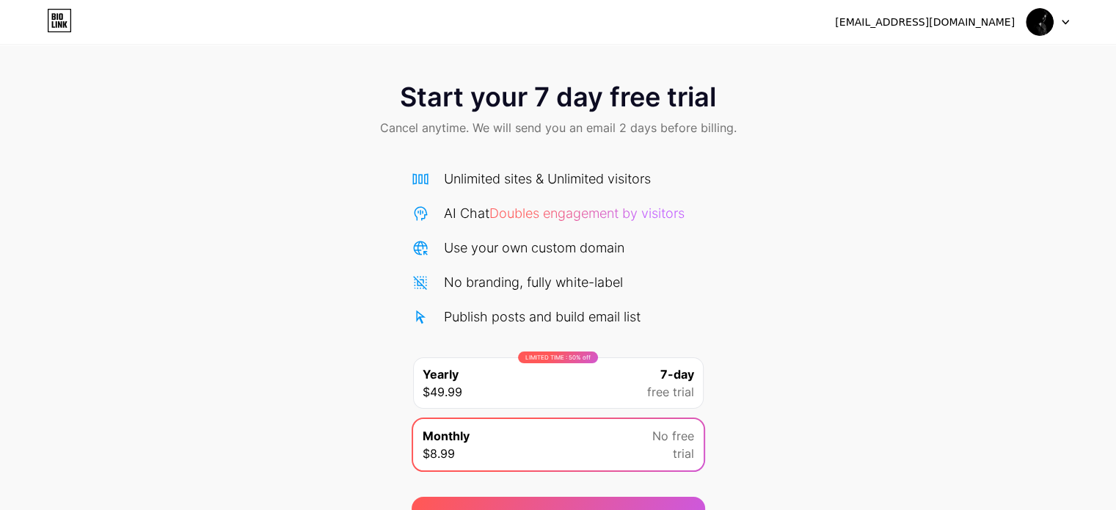
click at [1062, 16] on div at bounding box center [1047, 22] width 43 height 26
click at [855, 230] on div "Start your 7 day free trial Cancel anytime. We will send you an email 2 days be…" at bounding box center [558, 299] width 1116 height 464
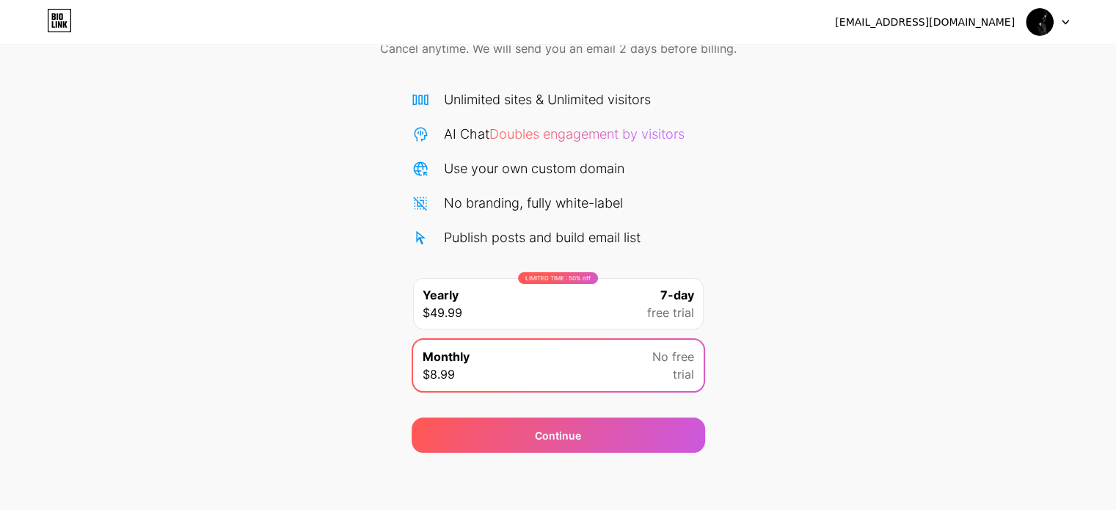
click at [50, 20] on icon at bounding box center [59, 20] width 25 height 23
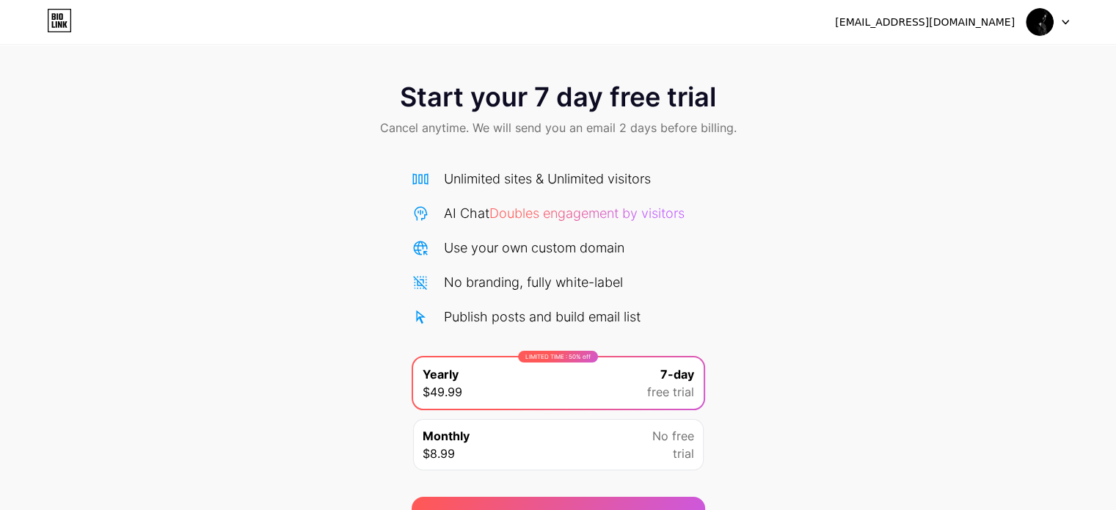
click at [1037, 23] on img at bounding box center [1039, 22] width 28 height 28
click at [976, 26] on div "[EMAIL_ADDRESS][DOMAIN_NAME]" at bounding box center [925, 22] width 180 height 15
